Goal: Task Accomplishment & Management: Manage account settings

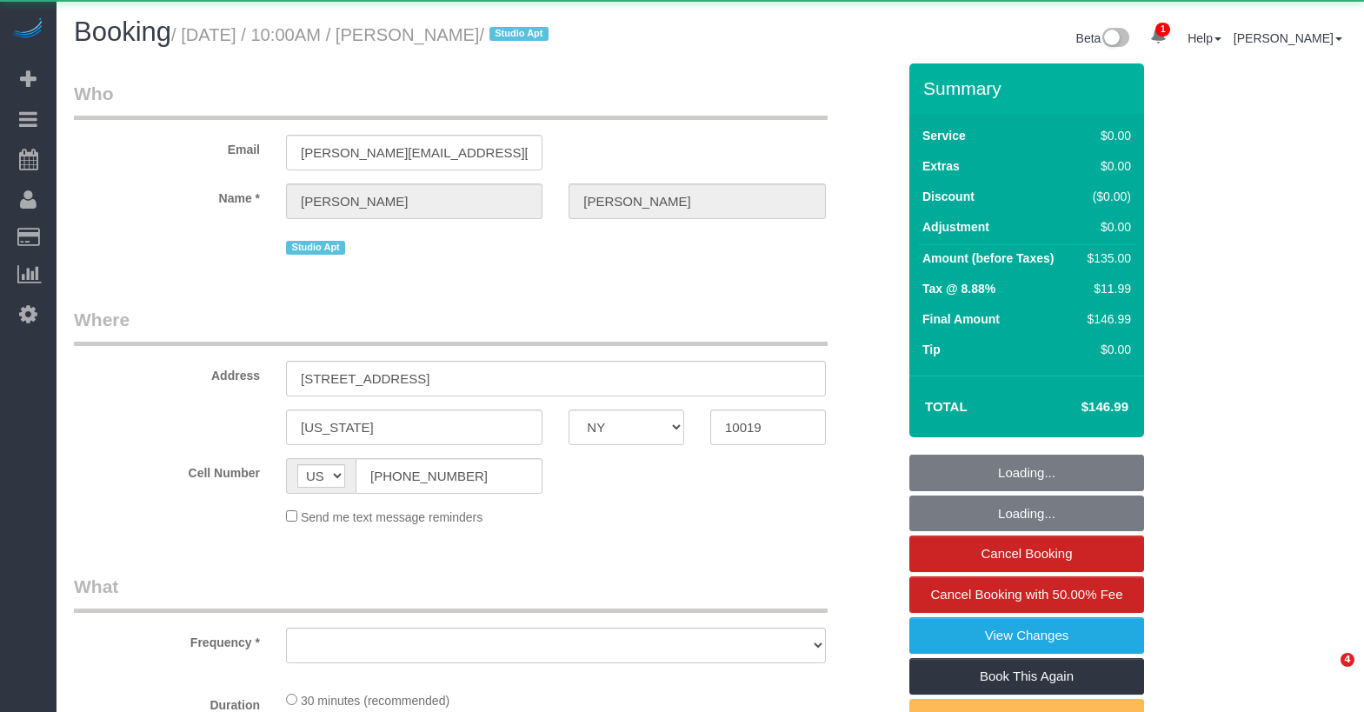
select select "NY"
select select "object:1784"
select select "string:stripe-pm_1RU6J54VGloSiKo7nXu05cmR"
select select "spot1"
select select "number:89"
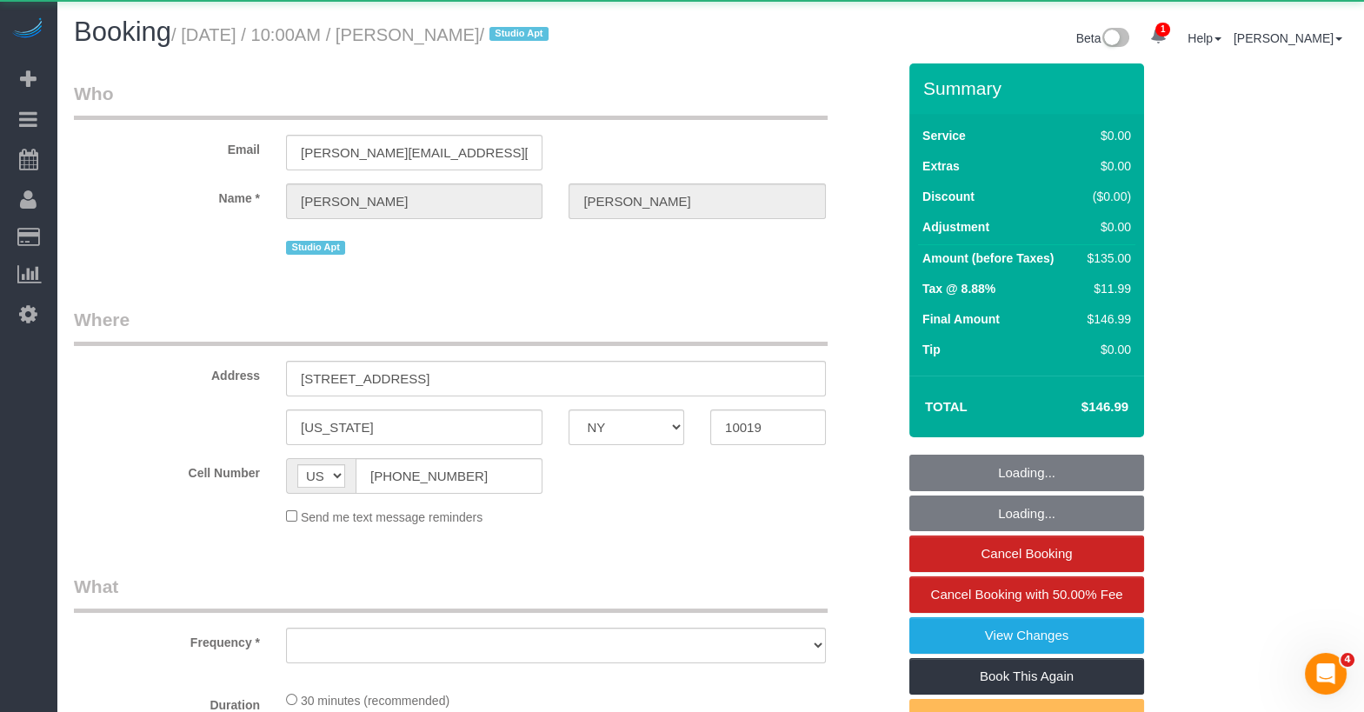
select select "number:90"
select select "number:15"
select select "number:6"
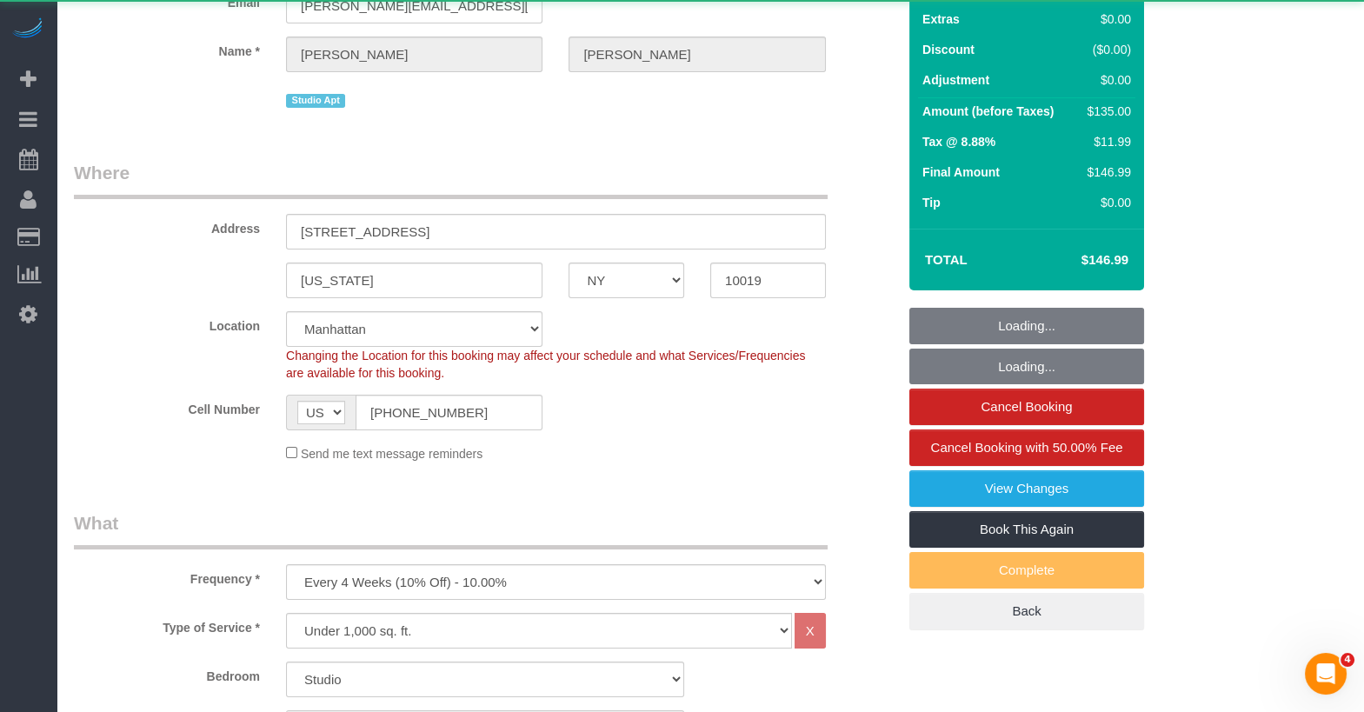
select select "object:1941"
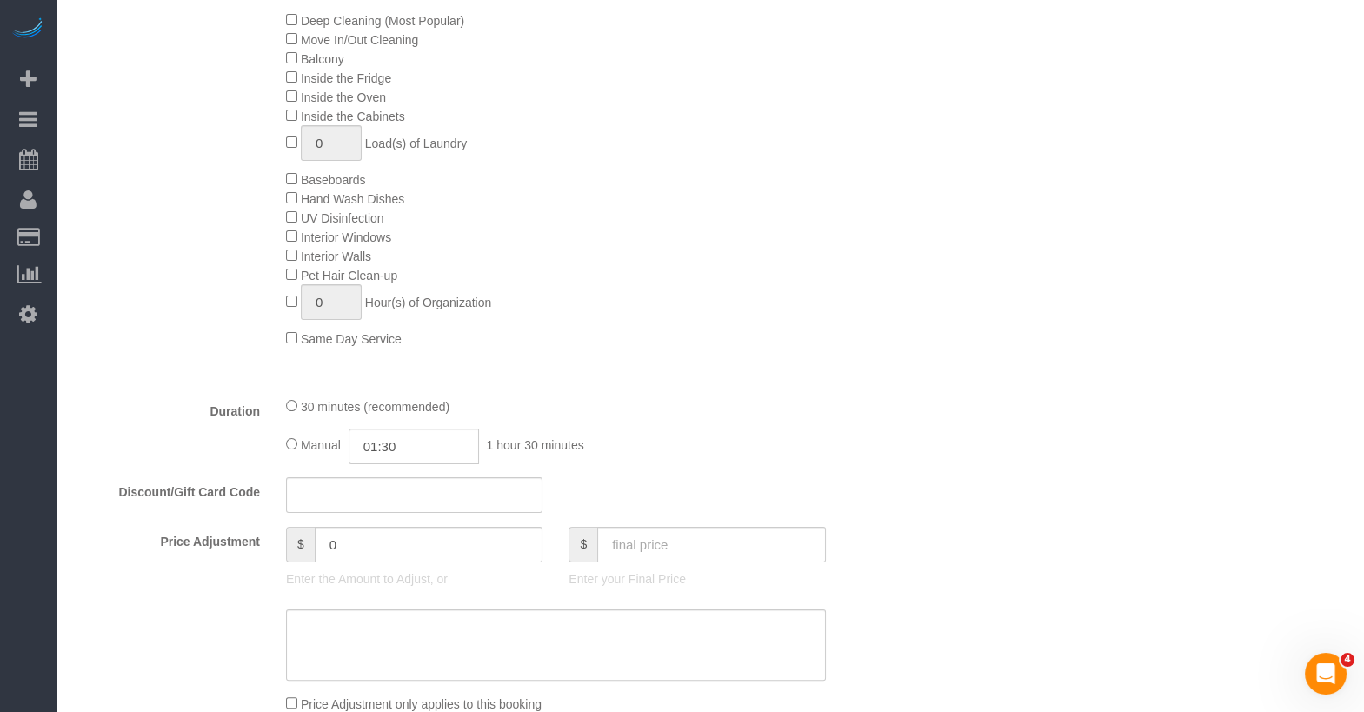
scroll to position [990, 0]
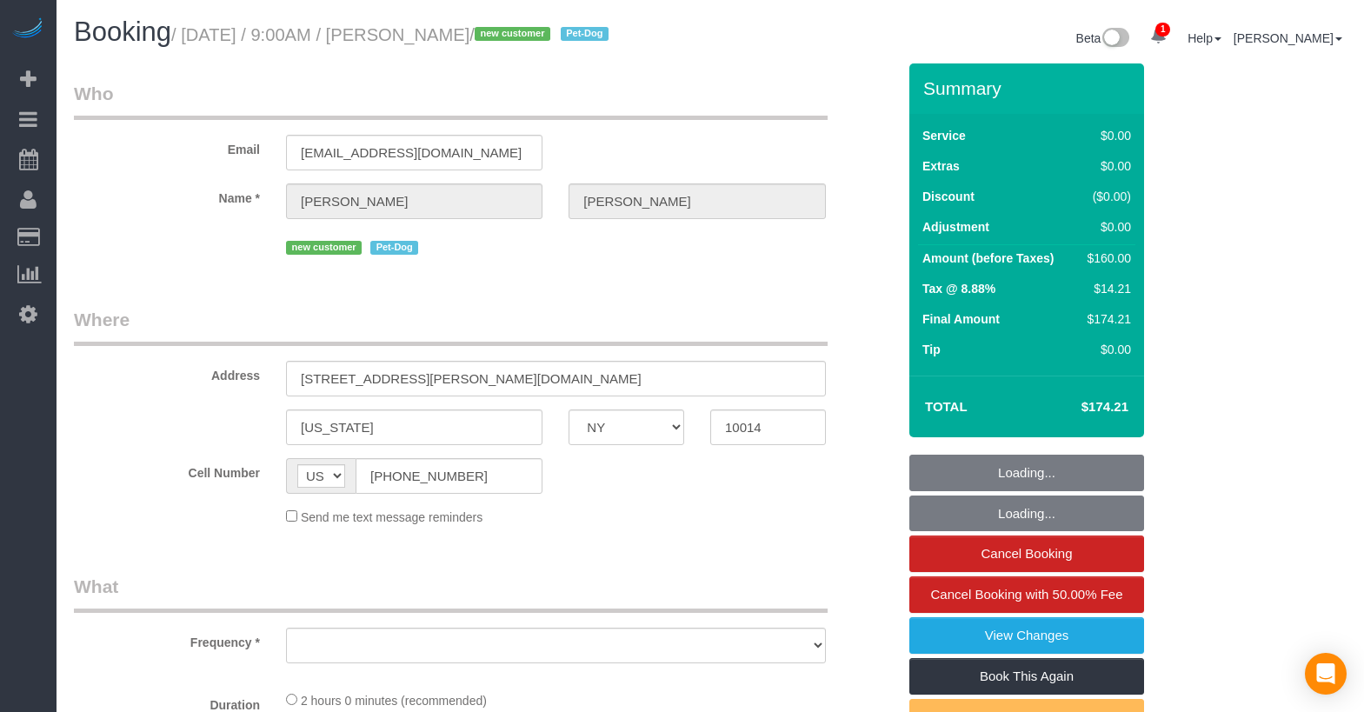
select select "NY"
select select "1"
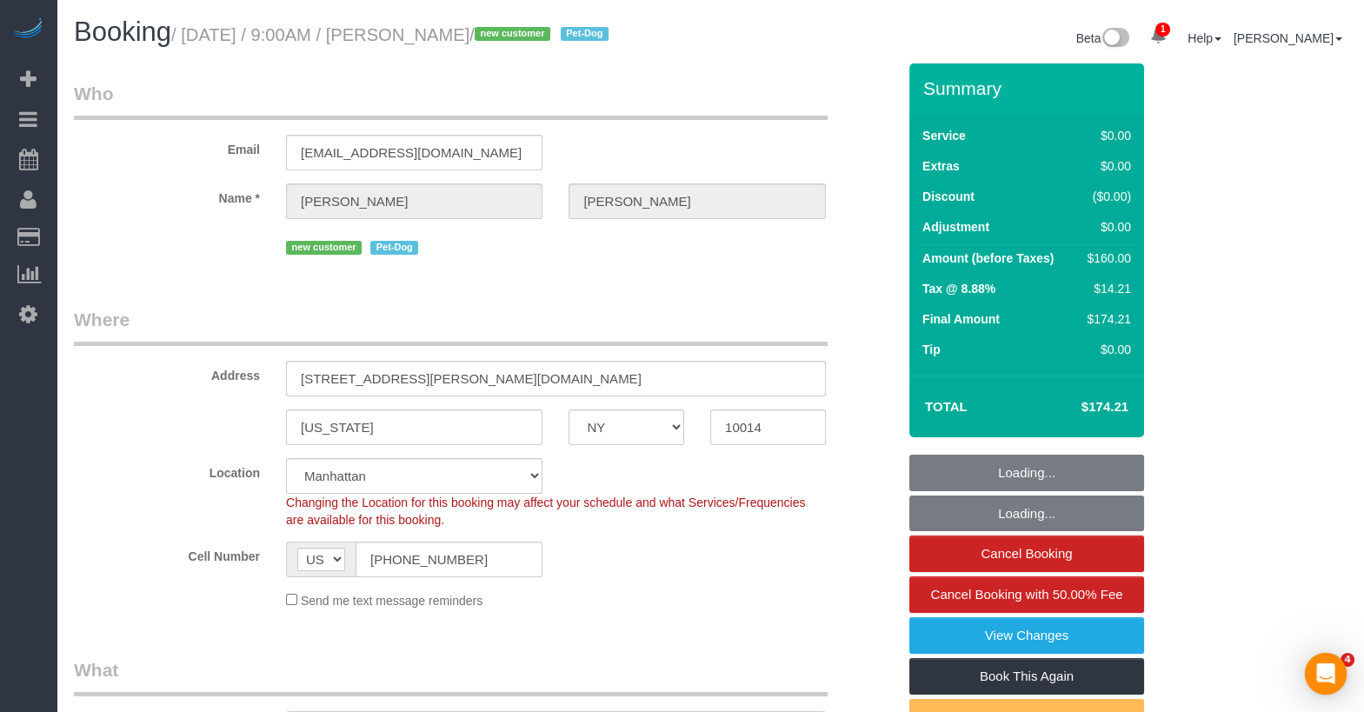
select select "string:stripe-pm_1RyWWZ4VGloSiKo7SbW2pW7P"
select select "object:927"
select select "spot1"
select select "number:89"
select select "number:90"
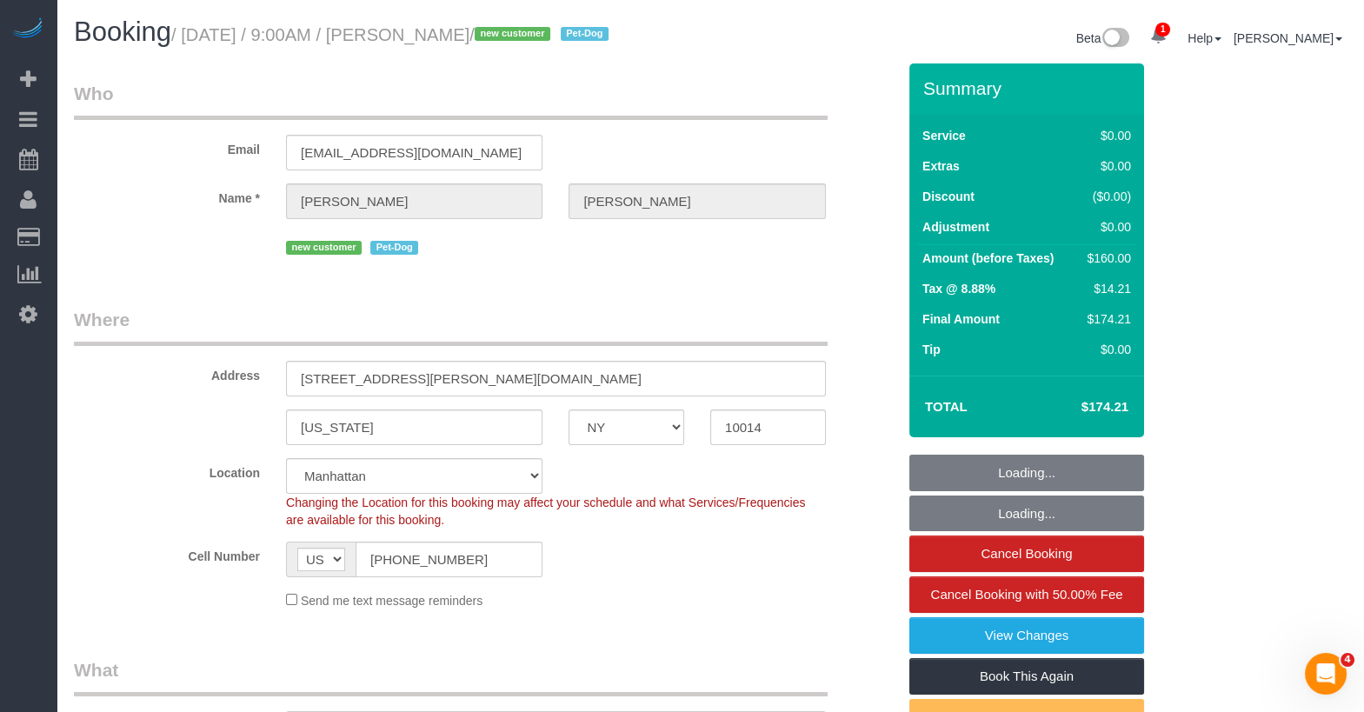
select select "number:13"
select select "number:5"
select select "1"
